Goal: Check status

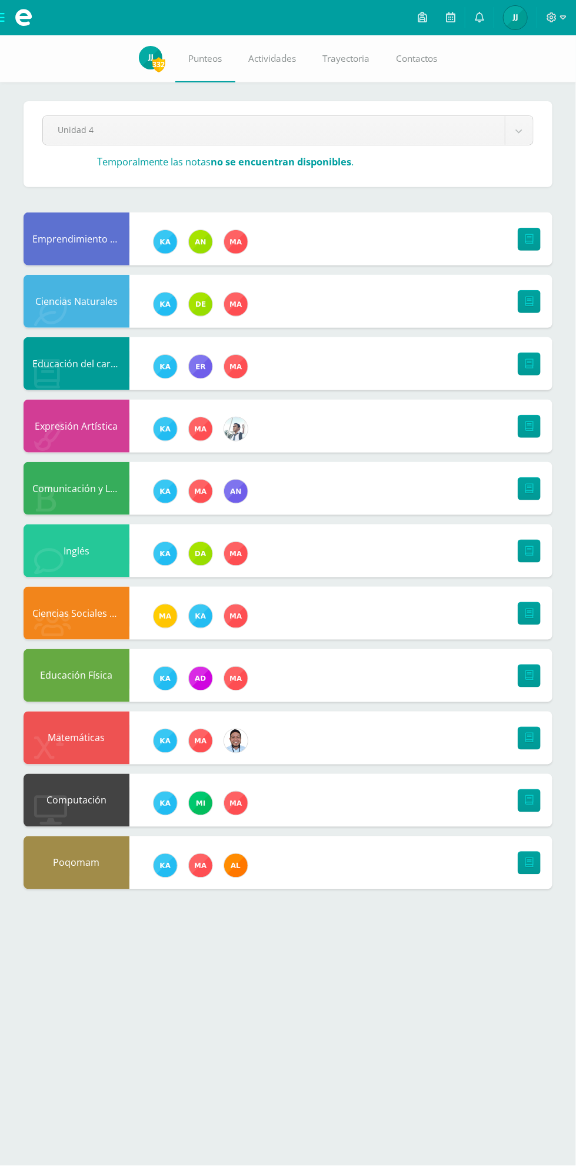
click at [195, 122] on body "Mis cursos Archivos Cerrar panel Ciencias Naturales Tercero Basico "A" Ciencias…" at bounding box center [288, 456] width 576 height 913
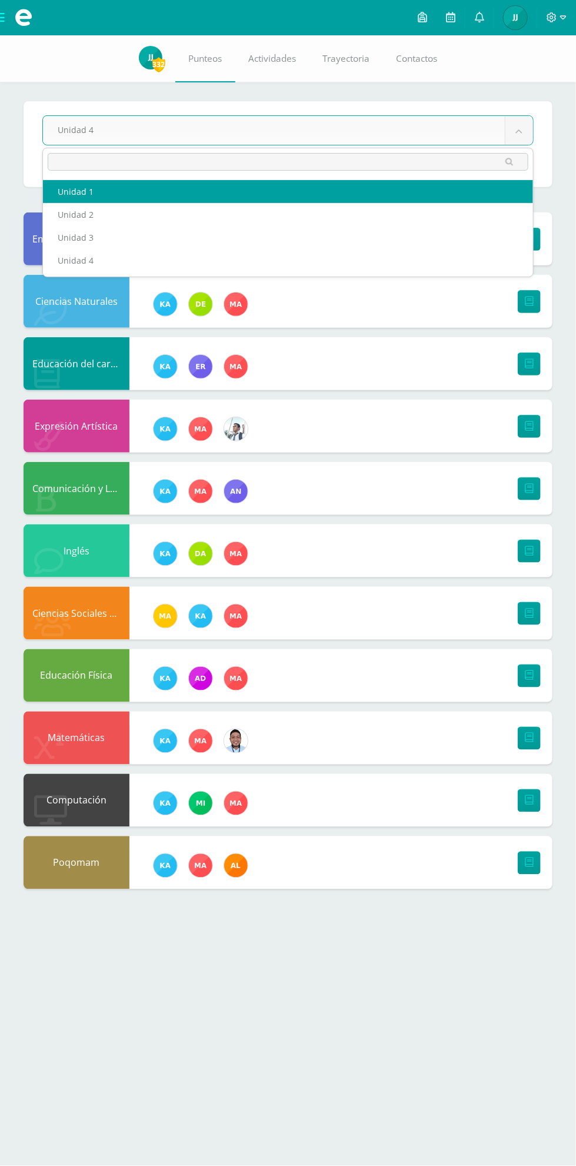
select select "Unidad 1"
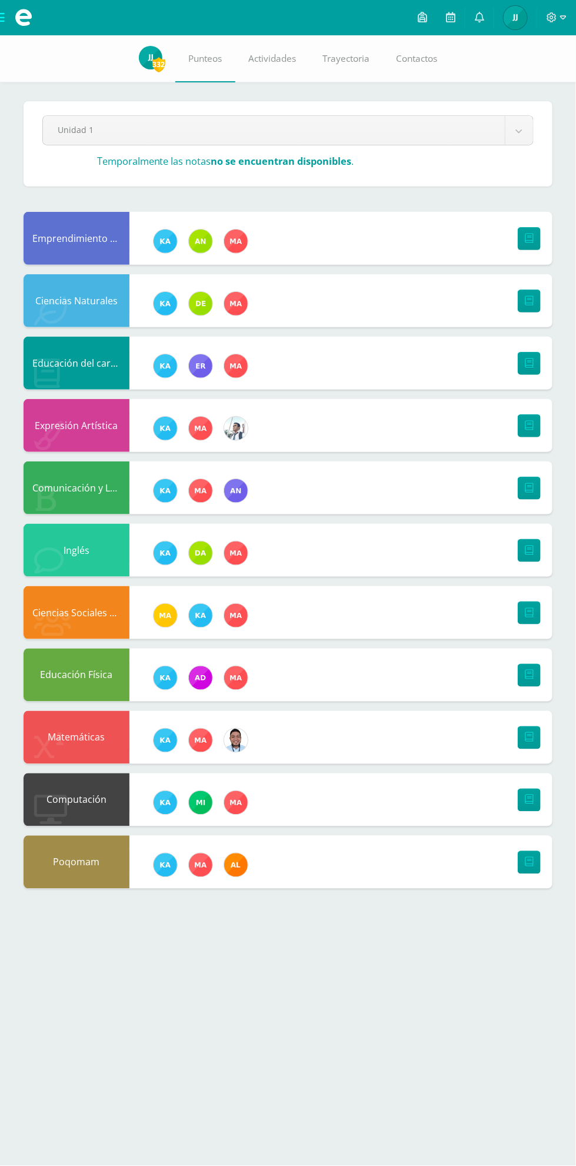
click at [264, 143] on body "Mis cursos Archivos Cerrar panel Ciencias Naturales Tercero Basico "A" Ciencias…" at bounding box center [288, 456] width 576 height 912
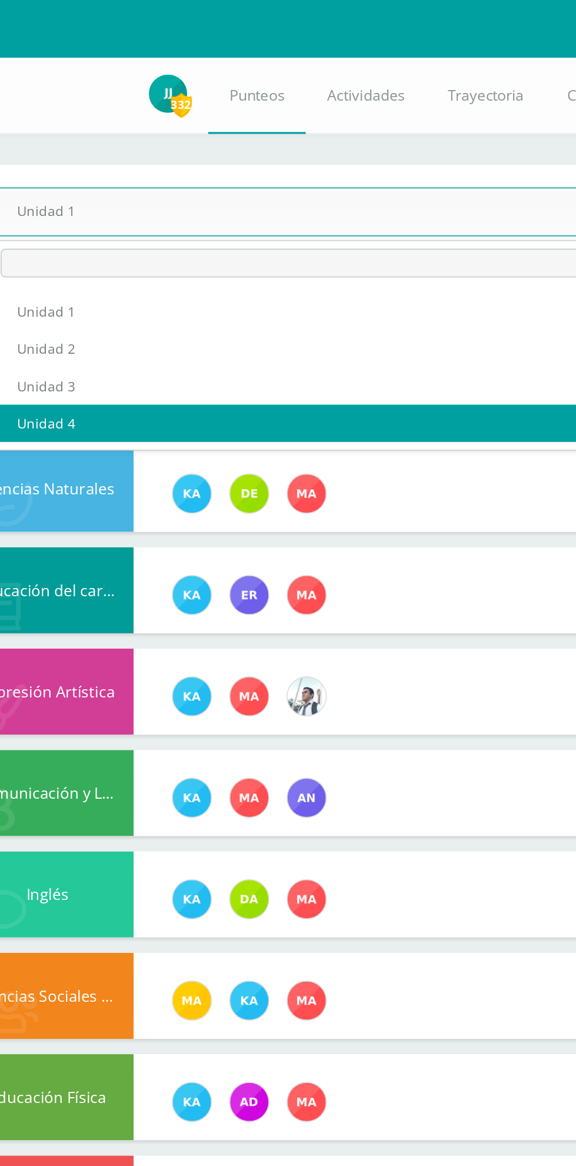
select select "Unidad 4"
